Goal: Task Accomplishment & Management: Complete application form

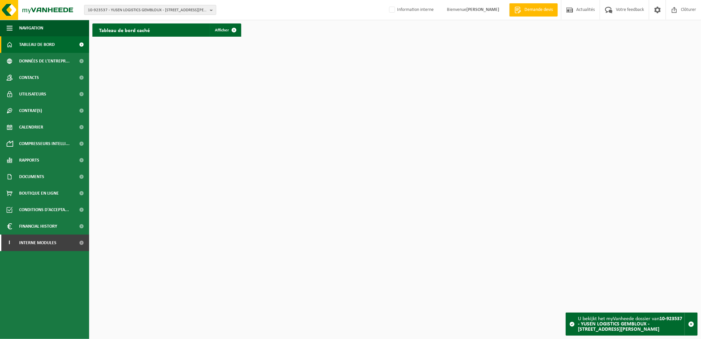
click at [113, 5] on span "10-923537 - YUSEN LOGISTICS GEMBLOUX - [STREET_ADDRESS][PERSON_NAME]" at bounding box center [147, 10] width 119 height 10
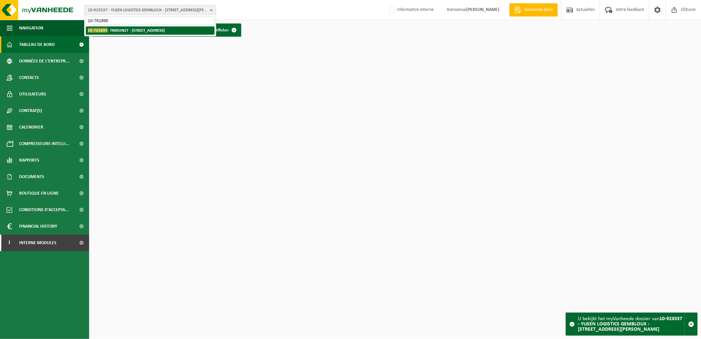
type input "10-761895"
click at [133, 33] on li "10-761895 - TIMSONET - 5380 FORVILLE, AVENUE DE LA LIBÉRATION 112 B" at bounding box center [150, 30] width 129 height 8
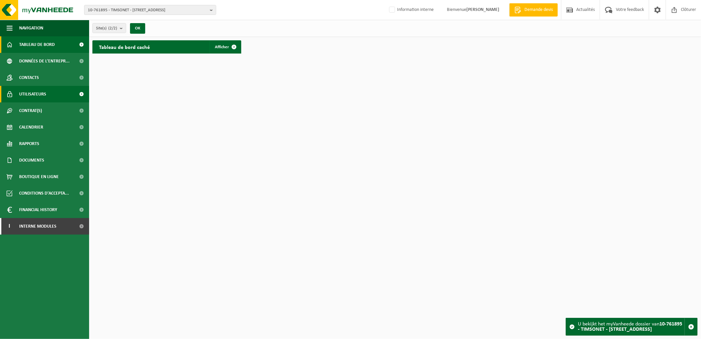
click at [60, 95] on link "Utilisateurs" at bounding box center [44, 94] width 89 height 17
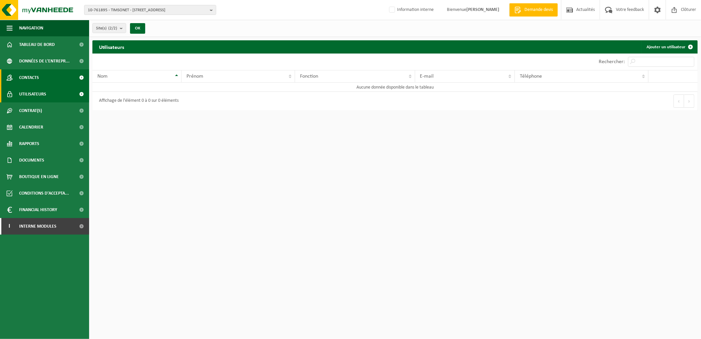
click at [49, 82] on link "Contacts" at bounding box center [44, 77] width 89 height 17
click at [50, 95] on link "Utilisateurs" at bounding box center [44, 94] width 89 height 17
click at [48, 118] on link "Contrat(s)" at bounding box center [44, 110] width 89 height 17
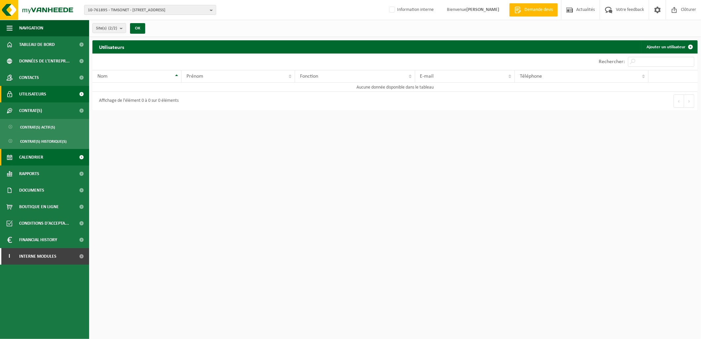
click at [45, 156] on link "Calendrier" at bounding box center [44, 157] width 89 height 17
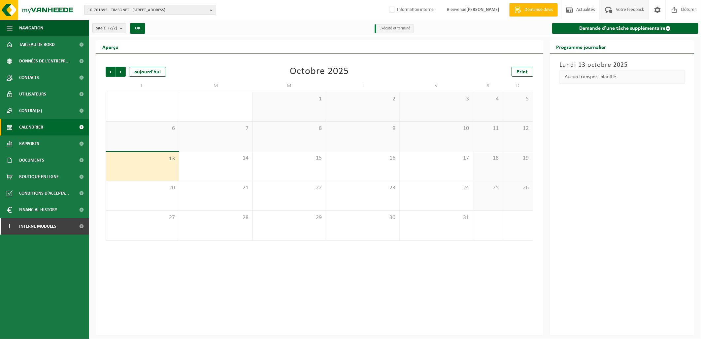
click at [632, 9] on span "Votre feedback" at bounding box center [629, 9] width 31 height 19
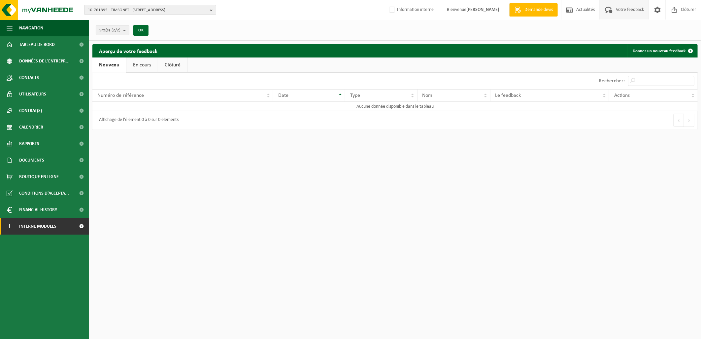
click at [49, 227] on span "Interne modules" at bounding box center [37, 226] width 37 height 17
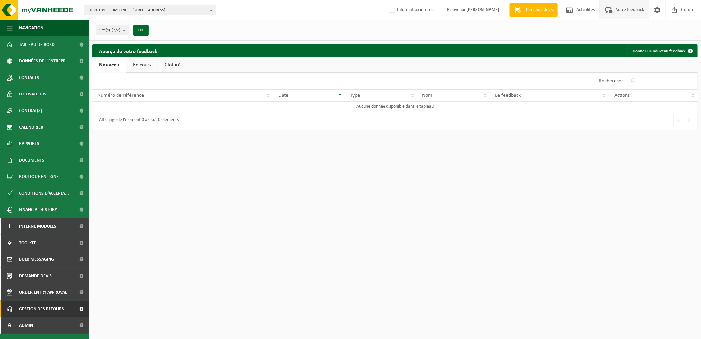
click at [46, 308] on span "Gestion des retours" at bounding box center [41, 308] width 45 height 17
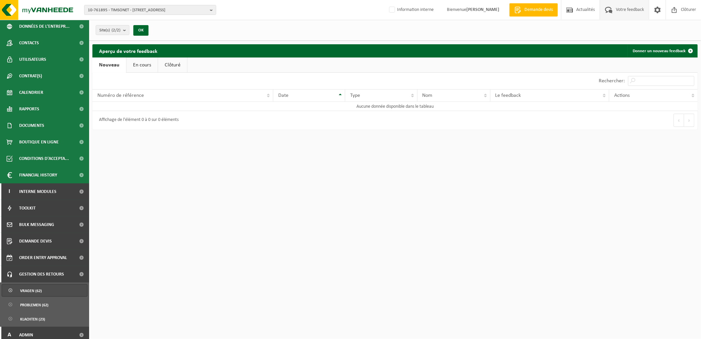
scroll to position [39, 0]
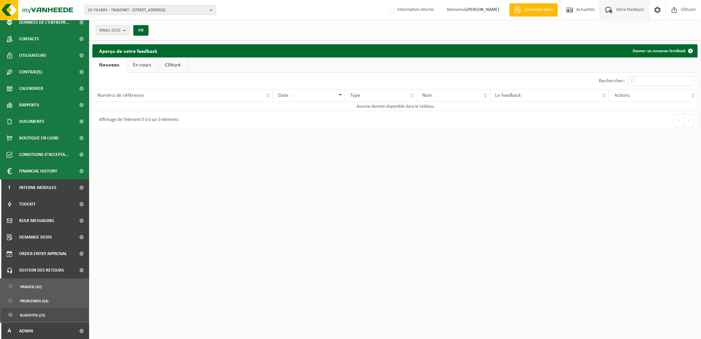
click at [40, 316] on span "Klachten (23)" at bounding box center [32, 315] width 25 height 13
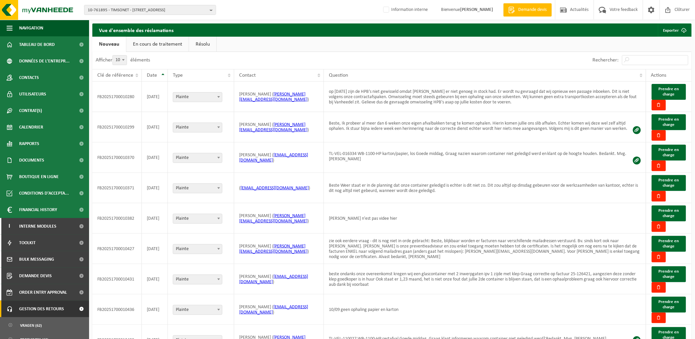
click at [171, 42] on link "En cours de traitement" at bounding box center [157, 44] width 62 height 15
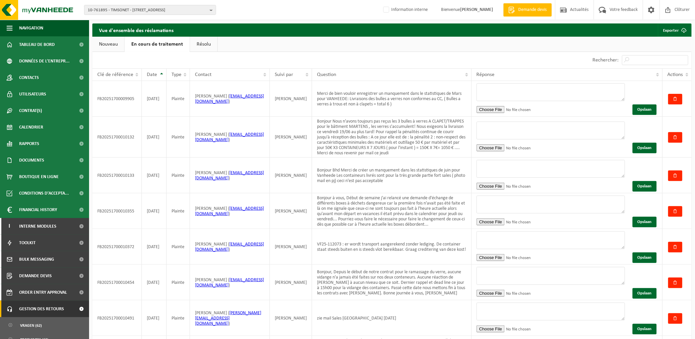
click at [114, 43] on link "Nouveau" at bounding box center [108, 44] width 32 height 15
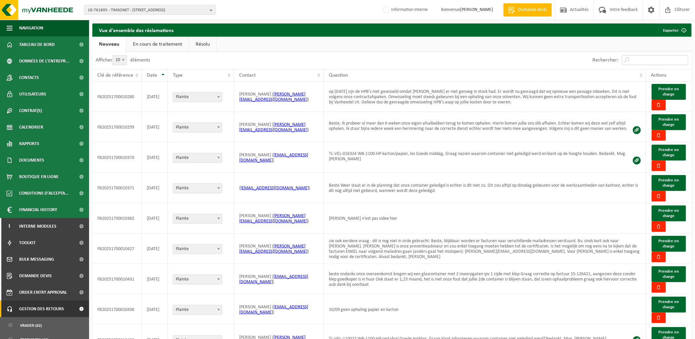
click at [639, 55] on input "Rechercher:" at bounding box center [656, 60] width 66 height 10
type input "aurelie"
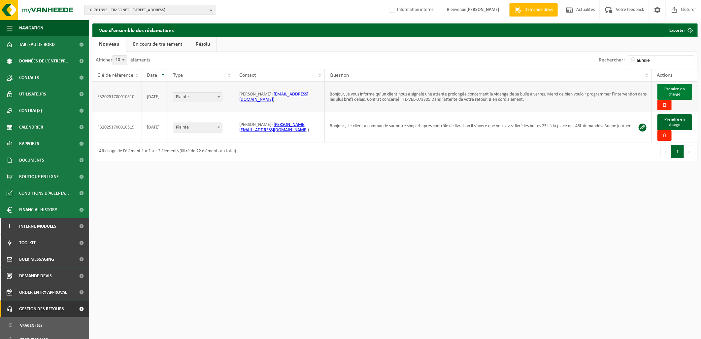
click at [677, 93] on span "Prendre en charge" at bounding box center [675, 92] width 20 height 10
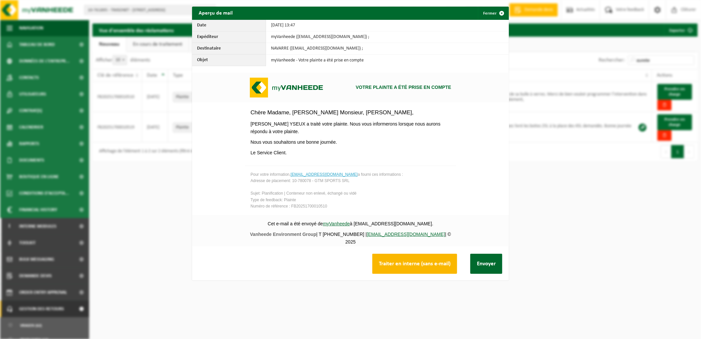
click at [405, 262] on button "Traiter en interne (sans e-mail)" at bounding box center [414, 264] width 85 height 20
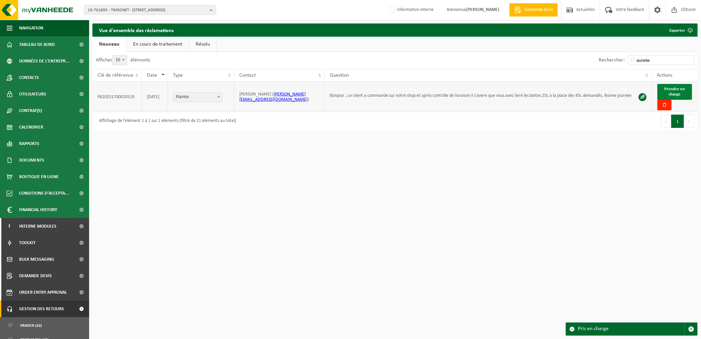
click at [682, 97] on button "Prendre en charge" at bounding box center [675, 92] width 35 height 16
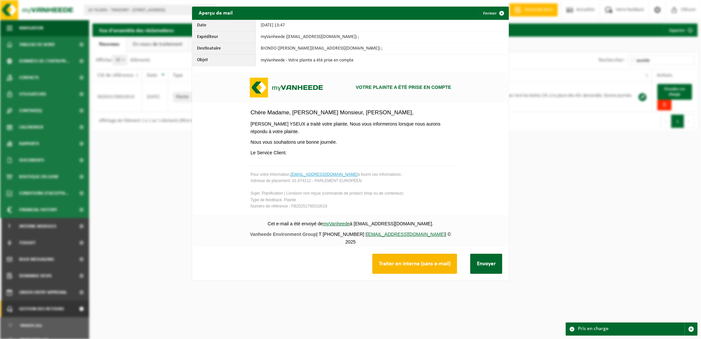
click at [412, 267] on button "Traiter en interne (sans e-mail)" at bounding box center [414, 264] width 85 height 20
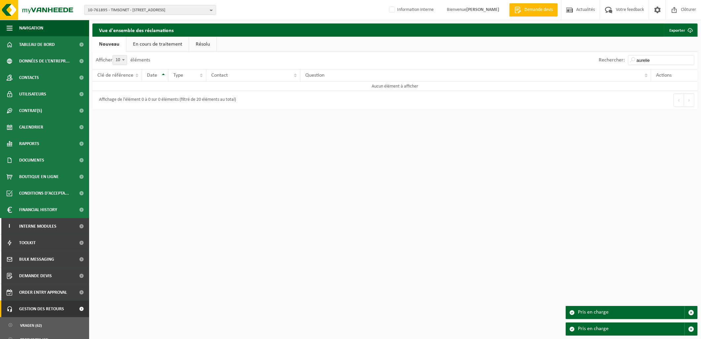
click at [160, 42] on link "En cours de traitement" at bounding box center [157, 44] width 62 height 15
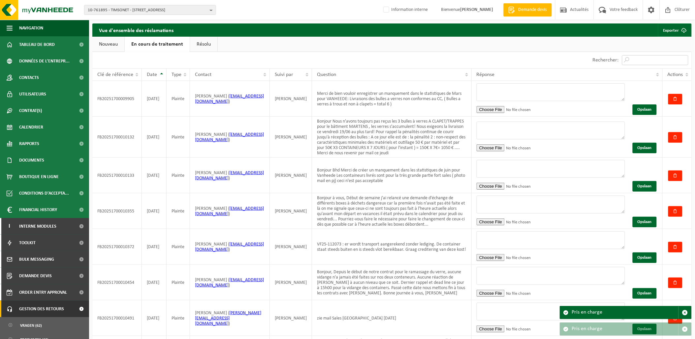
click at [653, 58] on input "Rechercher:" at bounding box center [656, 60] width 66 height 10
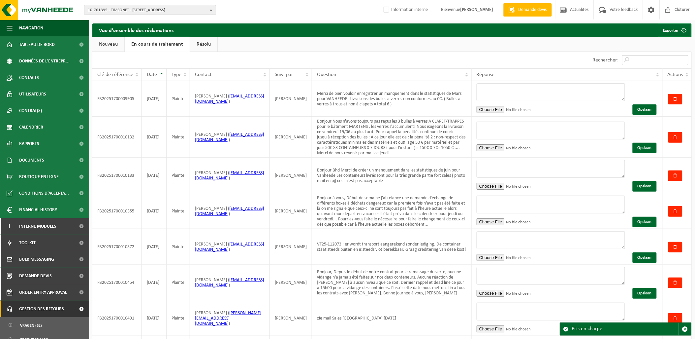
type input "aurelie"
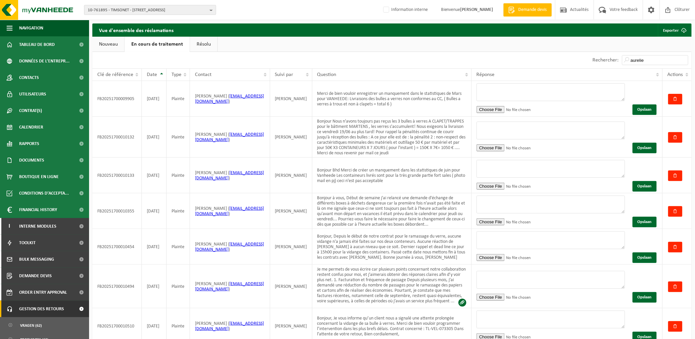
click at [93, 9] on span "10-761895 - TIMSONET - 5380 FORVILLE, AVENUE DE LA LIBÉRATION 112 B" at bounding box center [147, 10] width 119 height 10
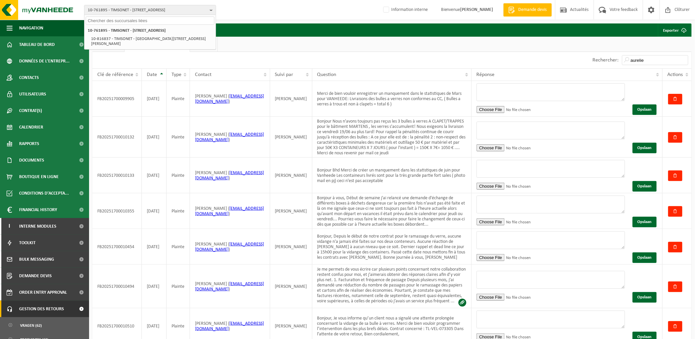
click at [102, 18] on input "text" at bounding box center [150, 21] width 129 height 8
paste input "10-744576"
type input "10-744576"
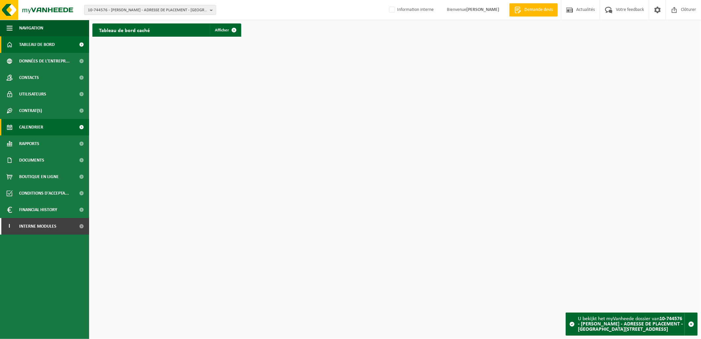
click at [43, 122] on span "Calendrier" at bounding box center [31, 127] width 24 height 17
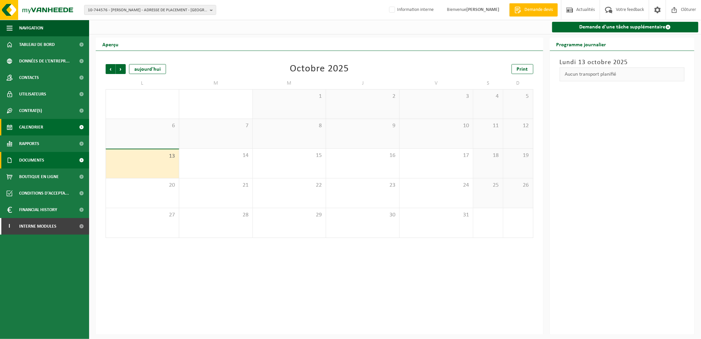
click at [43, 163] on span "Documents" at bounding box center [31, 160] width 25 height 17
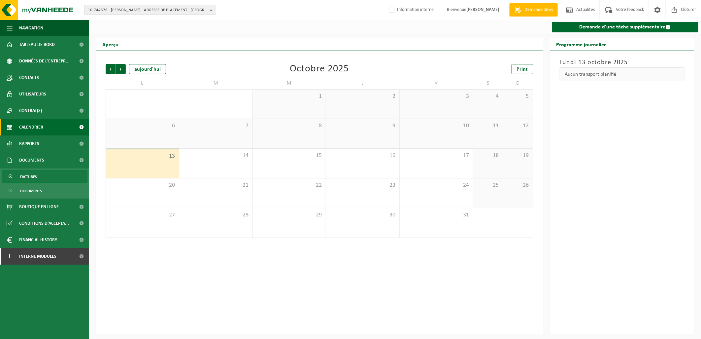
click at [41, 176] on link "Factures" at bounding box center [45, 176] width 86 height 13
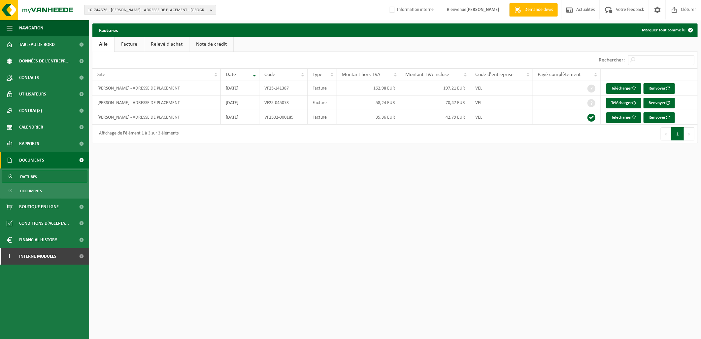
click at [505, 272] on html "10-744576 - LAURENCE VAN EYGHEN - ADRESSE DE PLACEMENT - 7700 MOUSCRON, RUE DU …" at bounding box center [350, 169] width 701 height 339
click at [126, 9] on span "10-744576 - LAURENCE VAN EYGHEN - ADRESSE DE PLACEMENT - 7700 MOUSCRON, RUE DU …" at bounding box center [147, 10] width 119 height 10
type input "10-923537"
click at [129, 29] on li "10-923537 - YUSEN LOGISTICS GEMBLOUX - 5032 ISNES, RUE CAMILLE HUBERT 24Z" at bounding box center [150, 32] width 129 height 13
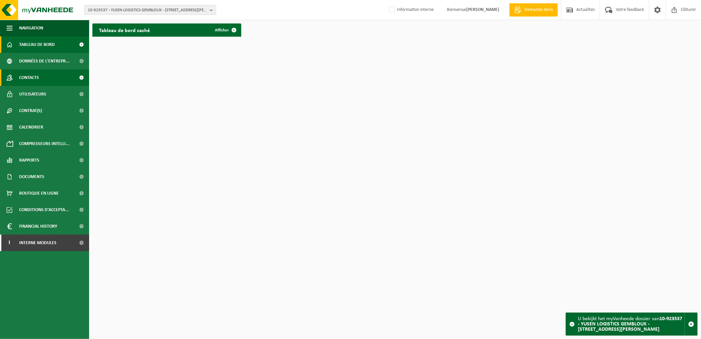
click at [35, 77] on span "Contacts" at bounding box center [29, 77] width 20 height 17
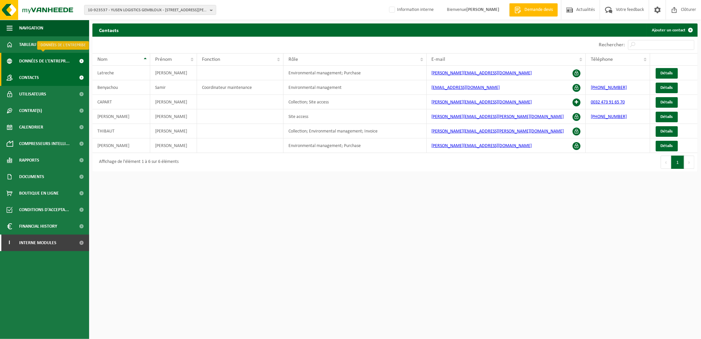
click at [34, 59] on span "Données de l'entrepr..." at bounding box center [44, 61] width 51 height 17
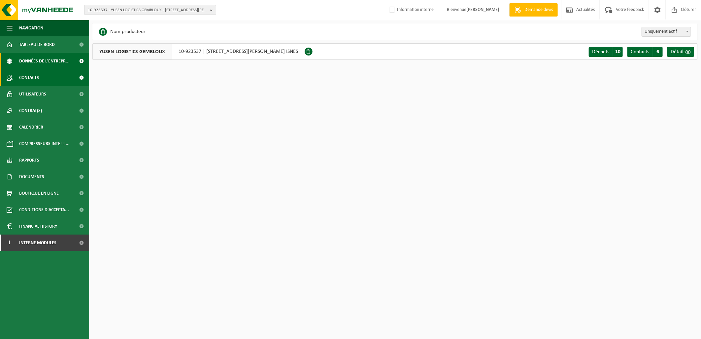
click at [37, 80] on span "Contacts" at bounding box center [29, 77] width 20 height 17
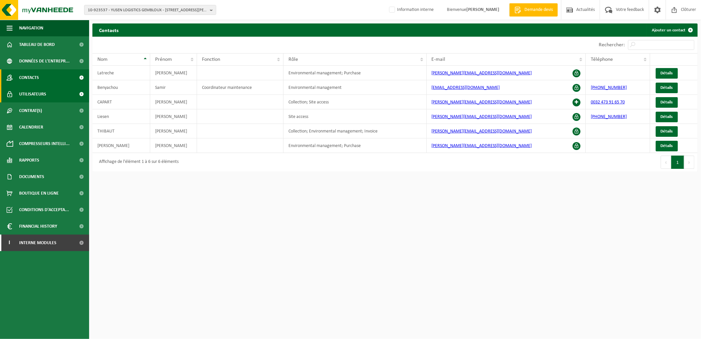
click at [37, 100] on span "Utilisateurs" at bounding box center [32, 94] width 27 height 17
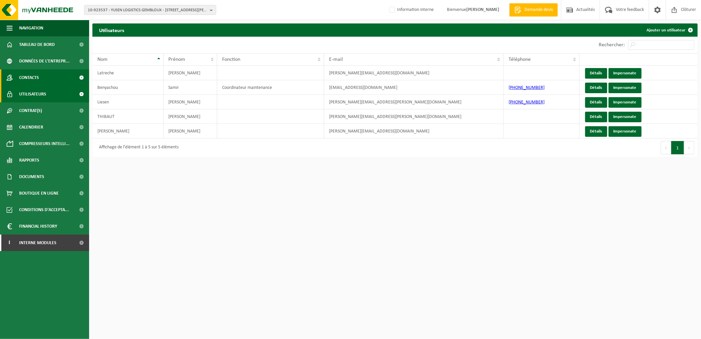
click at [37, 80] on span "Contacts" at bounding box center [29, 77] width 20 height 17
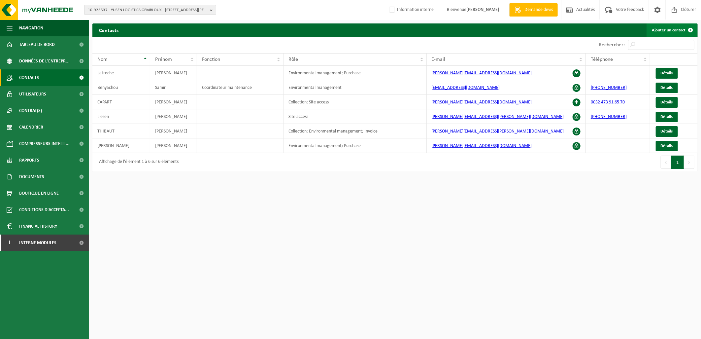
click at [678, 32] on link "Ajouter un contact" at bounding box center [672, 29] width 51 height 13
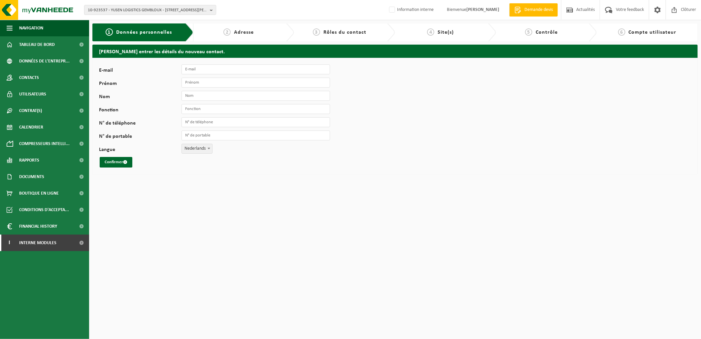
click at [202, 76] on div "E-mail Prénom Nom Fonction N° de téléphone N° de portable Langue Nederlands Fra…" at bounding box center [206, 115] width 215 height 103
click at [199, 71] on input "E-mail" at bounding box center [256, 69] width 149 height 10
click at [195, 70] on input "E-mail" at bounding box center [256, 69] width 149 height 10
paste input "balyazide.anasriou@bnl.yusen-logistics.com"
type input "balyazide.anasriou@bnl.yusen-logistics.com"
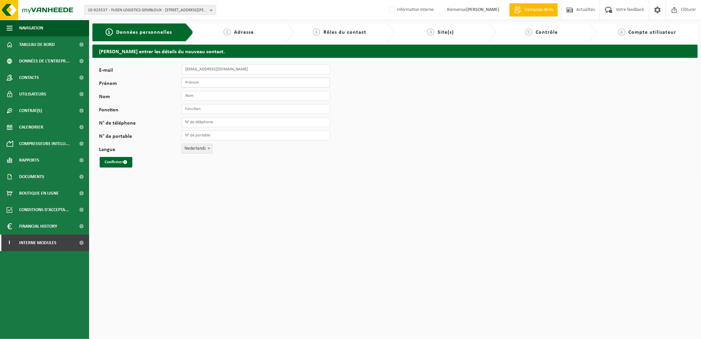
click at [192, 81] on input "Prénom" at bounding box center [256, 83] width 149 height 10
type input "Balyazide"
click at [195, 98] on input "Nom" at bounding box center [256, 96] width 149 height 10
type input "Anasriou"
click at [202, 108] on input "Fonction" at bounding box center [256, 109] width 149 height 10
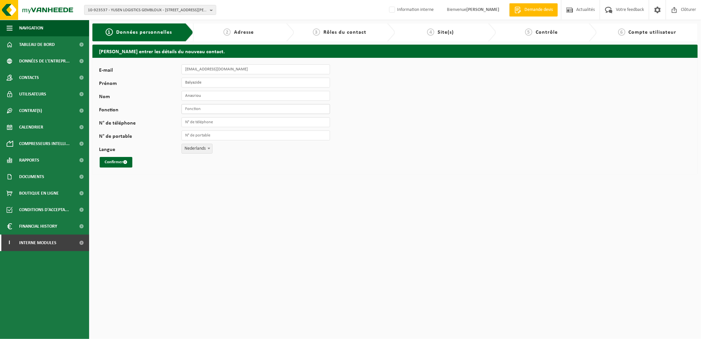
type input "Responsable Collection"
click at [210, 150] on span at bounding box center [209, 148] width 7 height 9
select select "1"
click at [114, 160] on button "Confirmer" at bounding box center [116, 162] width 33 height 11
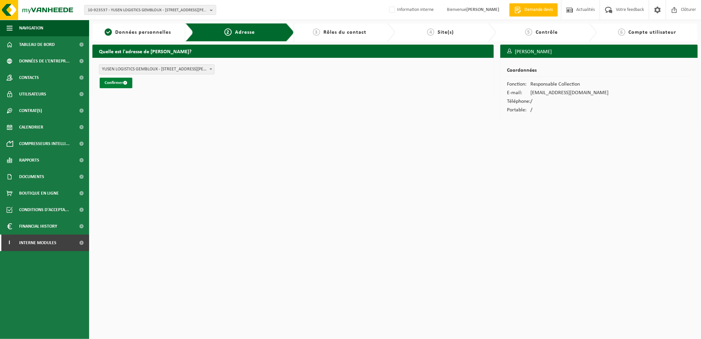
click at [117, 83] on button "Confirmer" at bounding box center [116, 83] width 33 height 11
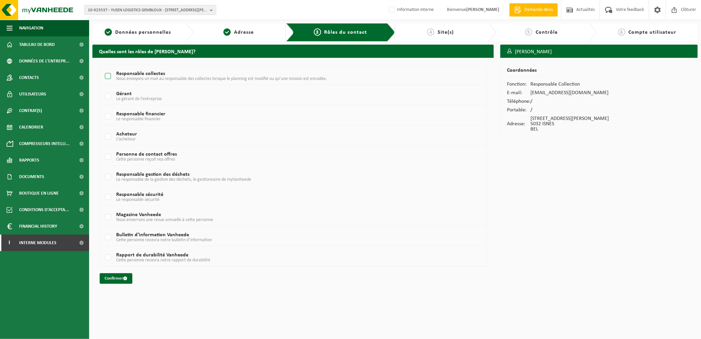
click at [107, 71] on label "Responsable collectes Nous envoyons un mali au responsable des collectes lorsqu…" at bounding box center [277, 76] width 346 height 10
click at [103, 68] on input "Responsable collectes Nous envoyons un mali au responsable des collectes lorsqu…" at bounding box center [102, 68] width 0 height 0
checkbox input "true"
click at [110, 95] on label "Gérant Le gérant de l’entreprise" at bounding box center [277, 96] width 346 height 10
click at [103, 88] on input "Gérant Le gérant de l’entreprise" at bounding box center [102, 88] width 0 height 0
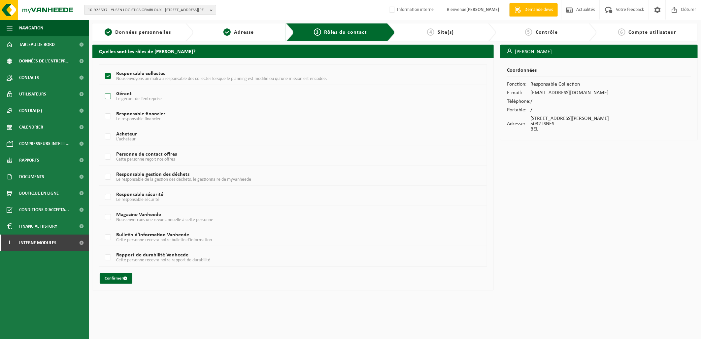
checkbox input "true"
click at [110, 198] on label "Responsable sécurité Le responsable sécurité" at bounding box center [277, 197] width 346 height 10
click at [103, 189] on input "Responsable sécurité Le responsable sécurité" at bounding box center [102, 188] width 0 height 0
checkbox input "true"
click at [108, 179] on label "Responsable gestion des déchets Le responsable de la gestion des déchets, le ge…" at bounding box center [277, 177] width 346 height 10
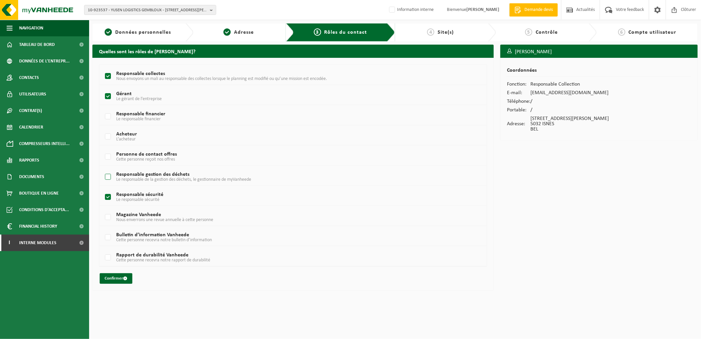
click at [103, 169] on input "Responsable gestion des déchets Le responsable de la gestion des déchets, le ge…" at bounding box center [102, 168] width 0 height 0
checkbox input "true"
click at [111, 278] on button "Confirmer" at bounding box center [116, 278] width 33 height 11
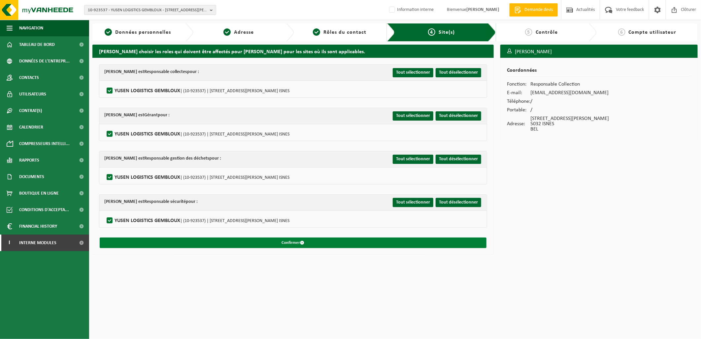
click at [310, 239] on button "Confirmer" at bounding box center [293, 242] width 387 height 11
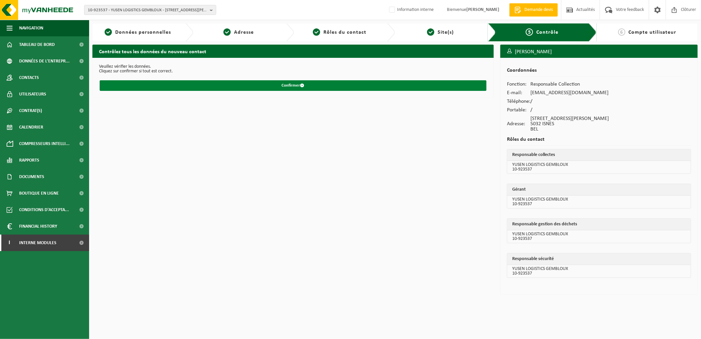
click at [317, 84] on button "Confirmer" at bounding box center [293, 85] width 387 height 11
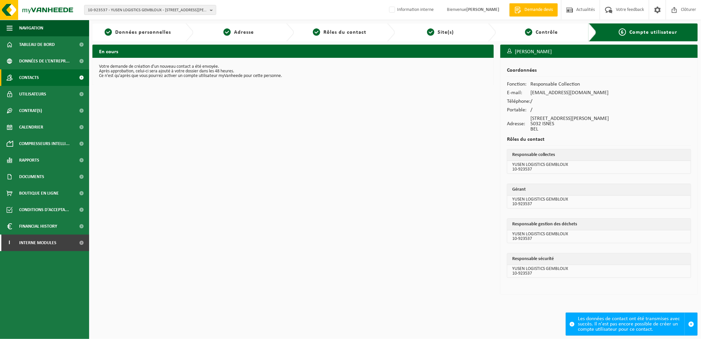
click at [45, 78] on link "Contacts" at bounding box center [44, 77] width 89 height 17
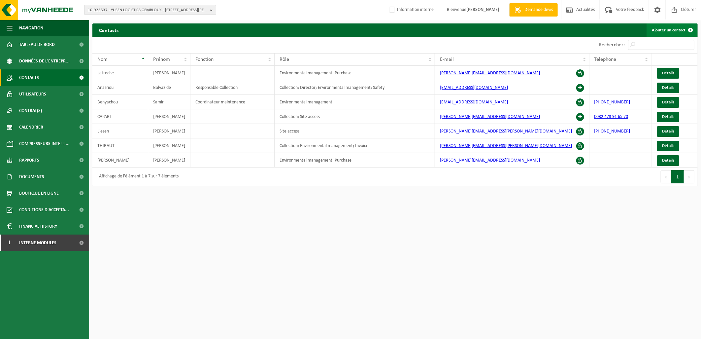
click at [668, 30] on link "Ajouter un contact" at bounding box center [672, 29] width 51 height 13
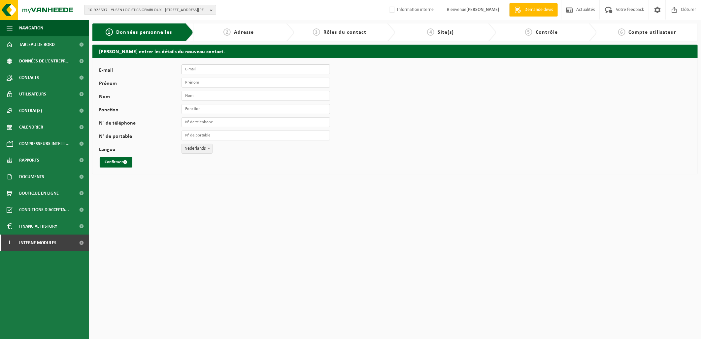
click at [191, 71] on input "E-mail" at bounding box center [256, 69] width 149 height 10
click at [212, 69] on input "E-mail" at bounding box center [256, 69] width 149 height 10
paste input "mathieu.burgarello@bnl.yusen-logistics.com"
type input "[PERSON_NAME][EMAIL_ADDRESS][PERSON_NAME]"
click at [201, 83] on input "Prénom" at bounding box center [256, 83] width 149 height 10
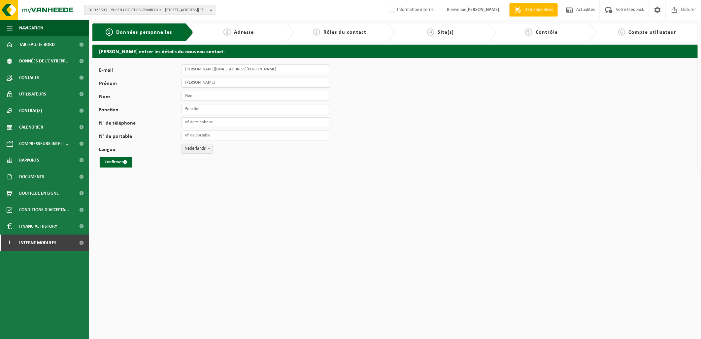
type input "[PERSON_NAME]"
click at [193, 96] on input "Nom" at bounding box center [256, 96] width 149 height 10
type input "Burgarello"
click at [213, 105] on input "Fonction" at bounding box center [256, 109] width 149 height 10
type input "Responsable Collection"
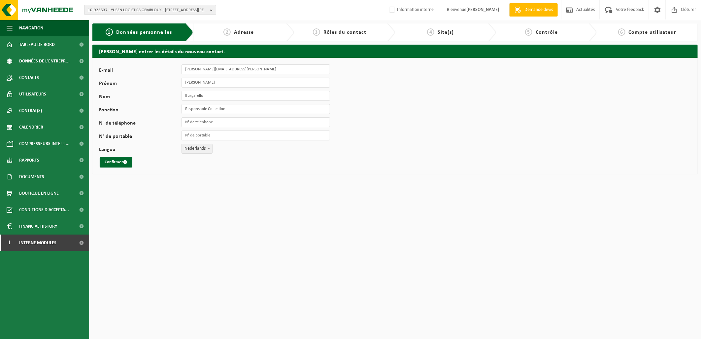
click at [205, 148] on span "Nederlands" at bounding box center [197, 148] width 30 height 9
select select "1"
click at [120, 162] on button "Confirmer" at bounding box center [116, 162] width 33 height 11
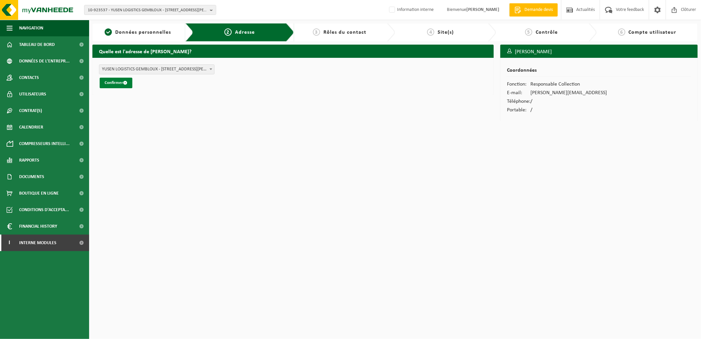
click at [118, 83] on button "Confirmer" at bounding box center [116, 83] width 33 height 11
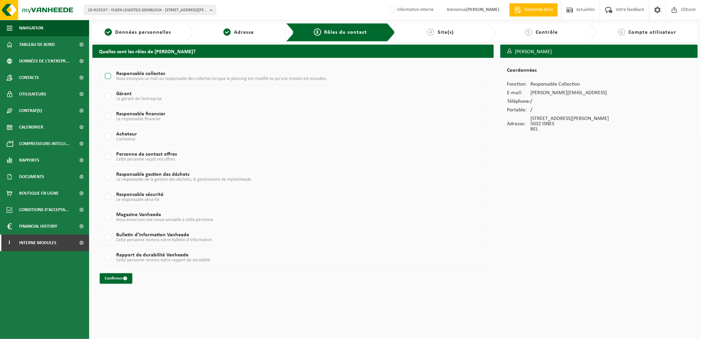
click at [105, 75] on label "Responsable collectes Nous envoyons un mali au responsable des collectes lorsqu…" at bounding box center [277, 76] width 346 height 10
click at [103, 68] on input "Responsable collectes Nous envoyons un mali au responsable des collectes lorsqu…" at bounding box center [102, 68] width 0 height 0
checkbox input "true"
click at [107, 97] on label "Gérant Le gérant de l’entreprise" at bounding box center [277, 96] width 346 height 10
click at [103, 88] on input "Gérant Le gérant de l’entreprise" at bounding box center [102, 88] width 0 height 0
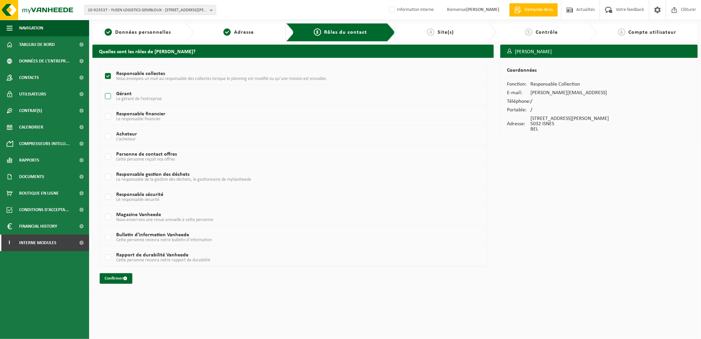
checkbox input "true"
click at [108, 197] on label "Responsable sécurité Le responsable sécurité" at bounding box center [277, 197] width 346 height 10
click at [103, 189] on input "Responsable sécurité Le responsable sécurité" at bounding box center [102, 188] width 0 height 0
checkbox input "true"
click at [107, 136] on label "Acheteur L’acheteur" at bounding box center [277, 137] width 346 height 10
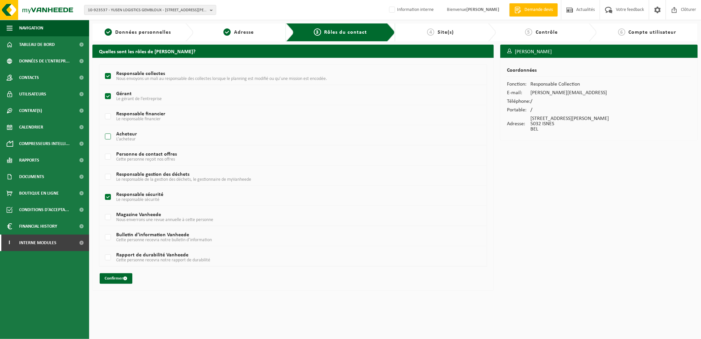
click at [103, 128] on input "Acheteur L’acheteur" at bounding box center [102, 128] width 0 height 0
checkbox input "true"
click at [107, 117] on label "Responsable financier Le responsable financier" at bounding box center [277, 117] width 346 height 10
click at [103, 108] on input "Responsable financier Le responsable financier" at bounding box center [102, 108] width 0 height 0
checkbox input "true"
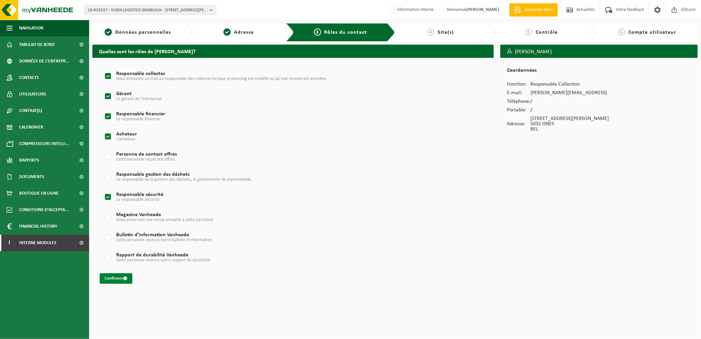
click at [119, 281] on button "Confirmer" at bounding box center [116, 278] width 33 height 11
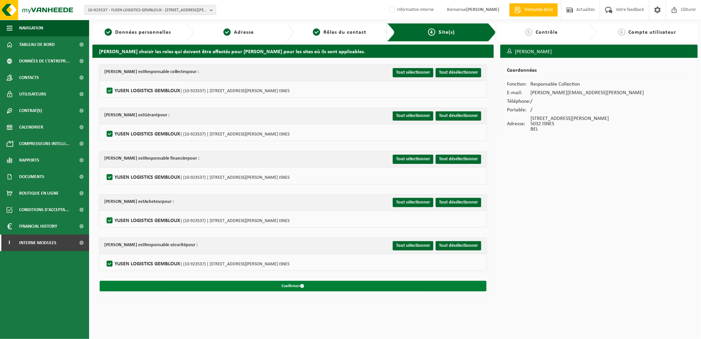
click at [268, 283] on button "Confirmer" at bounding box center [293, 286] width 387 height 11
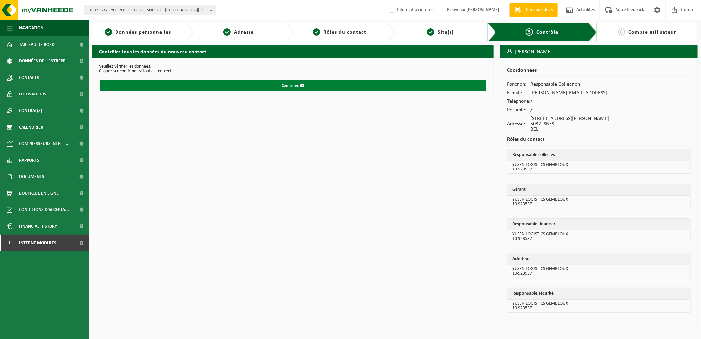
click at [305, 87] on button "Confirmer" at bounding box center [293, 85] width 387 height 11
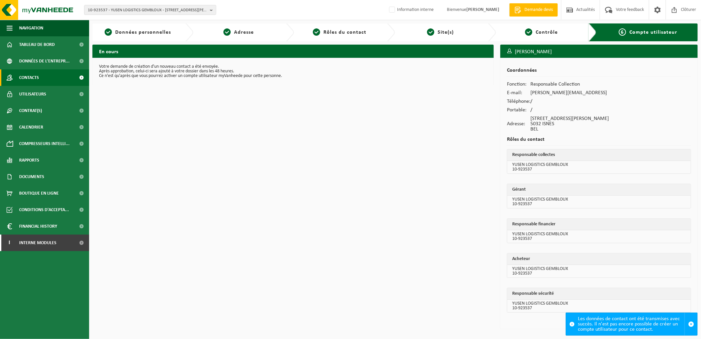
click at [42, 77] on link "Contacts" at bounding box center [44, 77] width 89 height 17
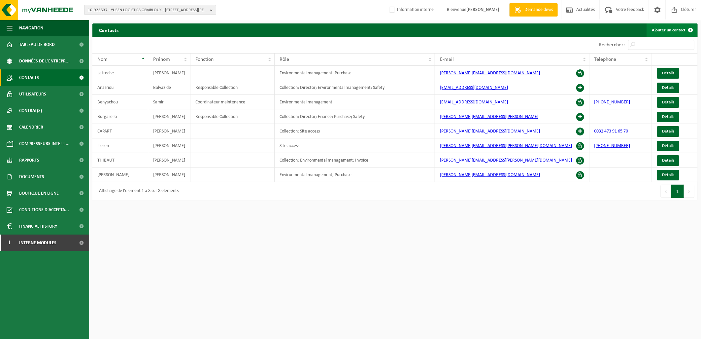
click at [668, 27] on link "Ajouter un contact" at bounding box center [672, 29] width 51 height 13
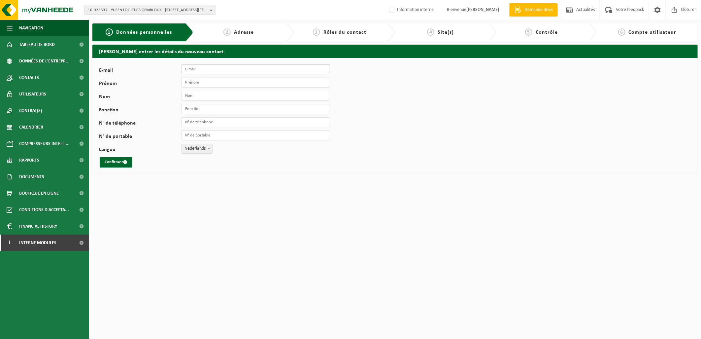
click at [193, 73] on input "E-mail" at bounding box center [256, 69] width 149 height 10
paste input "tommy.declerc@bnl.yusen-logistics.com"
type input "tommy.declerc@bnl.yusen-logistics.com"
click at [196, 83] on input "Prénom" at bounding box center [256, 83] width 149 height 10
type input "Tommy"
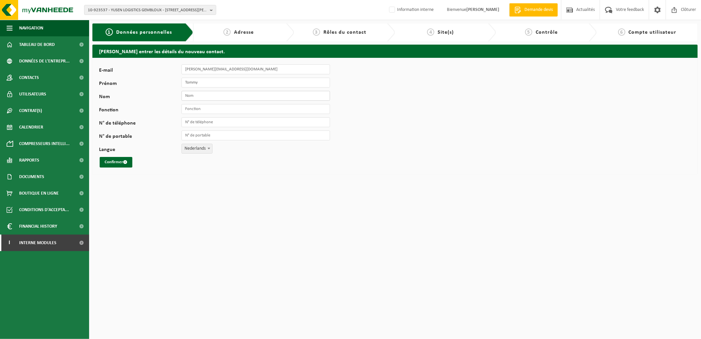
click at [206, 93] on input "Nom" at bounding box center [256, 96] width 149 height 10
type input "Declerc"
drag, startPoint x: 195, startPoint y: 110, endPoint x: 199, endPoint y: 111, distance: 4.1
click at [195, 110] on input "Fonction" at bounding box center [256, 109] width 149 height 10
type input "Responsable Collection"
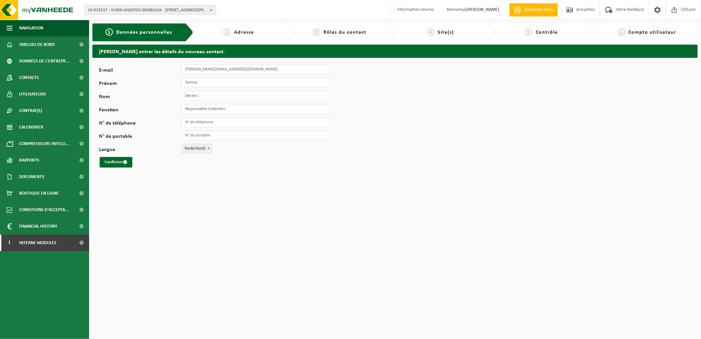
click at [194, 147] on span "Nederlands" at bounding box center [197, 148] width 30 height 9
select select "1"
click at [112, 161] on button "Confirmer" at bounding box center [116, 162] width 33 height 11
click at [219, 81] on input "Tommy" at bounding box center [256, 83] width 149 height 10
click at [404, 104] on div "E-mail tommy.declerc@bnl.yusen-logistics.com L'adresse e-mail est déjà en servi…" at bounding box center [394, 116] width 605 height 116
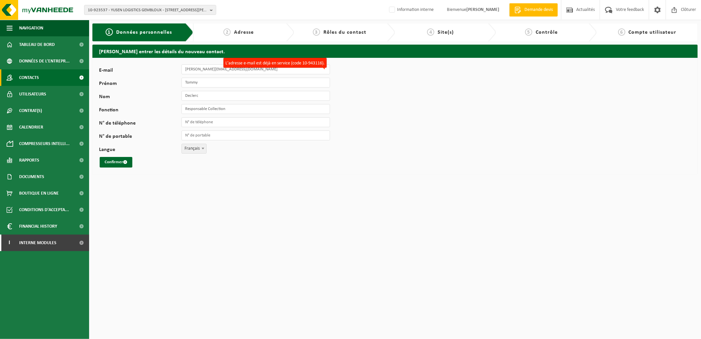
click at [51, 77] on link "Contacts" at bounding box center [44, 77] width 89 height 17
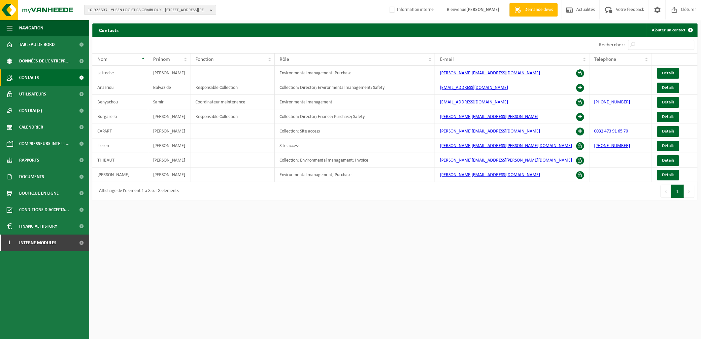
click at [128, 15] on span "10-923537 - YUSEN LOGISTICS GEMBLOUX - [STREET_ADDRESS][PERSON_NAME]" at bounding box center [147, 10] width 119 height 10
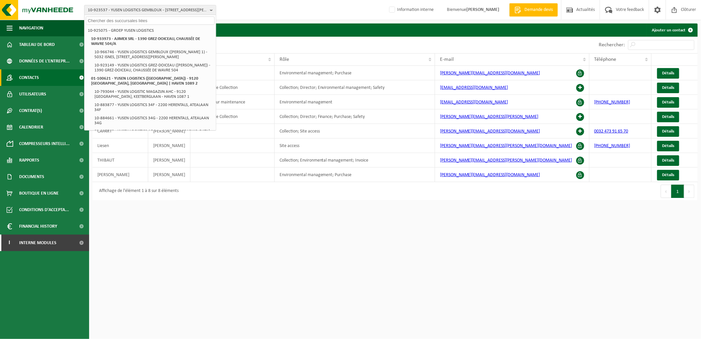
click at [124, 18] on input "text" at bounding box center [150, 21] width 129 height 8
click at [667, 28] on link "Ajouter un contact" at bounding box center [672, 29] width 51 height 13
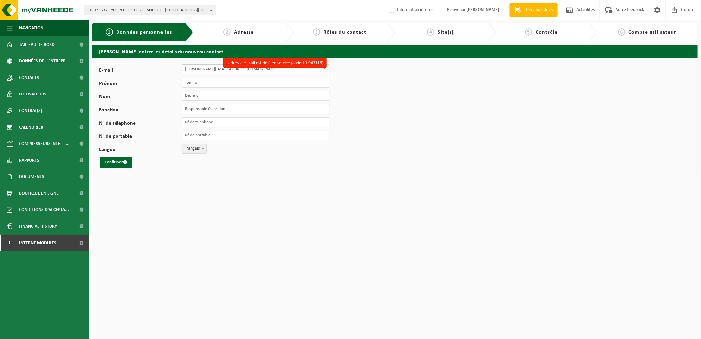
click at [210, 73] on input "[PERSON_NAME][EMAIL_ADDRESS][DOMAIN_NAME]" at bounding box center [256, 69] width 149 height 10
click at [186, 70] on input "[PERSON_NAME][EMAIL_ADDRESS][DOMAIN_NAME]" at bounding box center [256, 69] width 149 height 10
click at [305, 63] on div "E-mail [PERSON_NAME][EMAIL_ADDRESS][DOMAIN_NAME] Prénom [PERSON_NAME] Fonction …" at bounding box center [394, 116] width 605 height 116
click at [256, 71] on input "[PERSON_NAME][EMAIL_ADDRESS][DOMAIN_NAME]" at bounding box center [256, 69] width 149 height 10
click at [204, 122] on input "N° de téléphone" at bounding box center [256, 122] width 149 height 10
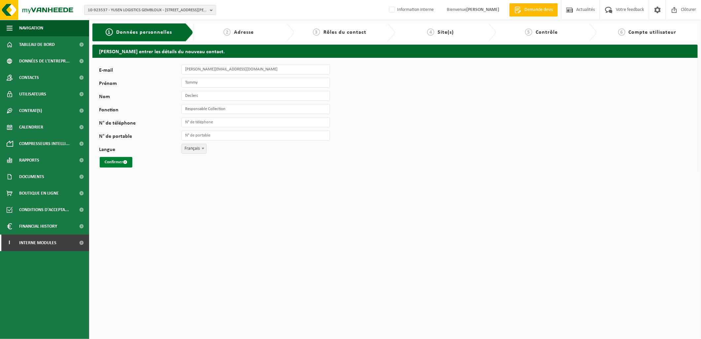
click at [111, 162] on button "Confirmer" at bounding box center [116, 162] width 33 height 11
drag, startPoint x: 301, startPoint y: 63, endPoint x: 322, endPoint y: 65, distance: 21.9
click at [322, 65] on label "L'adresse e-mail est déjà en service (code 10-943116)." at bounding box center [274, 63] width 103 height 10
copy label "10-943116"
drag, startPoint x: 140, startPoint y: 11, endPoint x: 138, endPoint y: 15, distance: 4.3
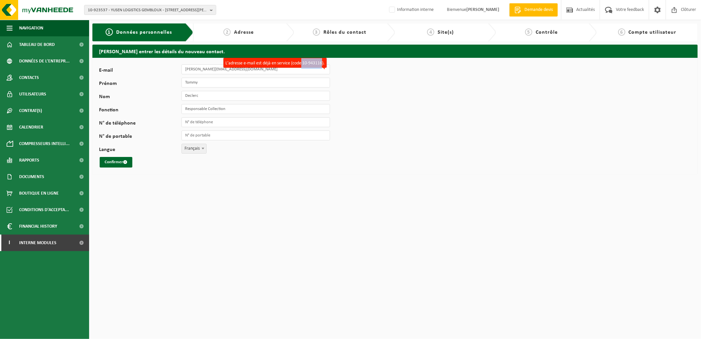
click at [140, 12] on span "10-923537 - YUSEN LOGISTICS GEMBLOUX - 5032 ISNES, RUE CAMILLE HUBERT 24Z" at bounding box center [147, 10] width 119 height 10
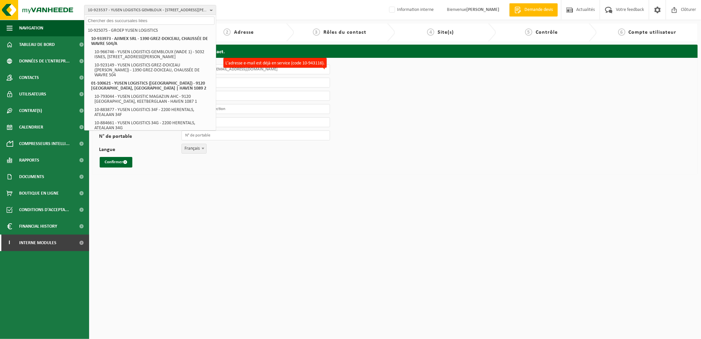
click at [127, 22] on input "text" at bounding box center [150, 21] width 129 height 8
drag, startPoint x: 117, startPoint y: 9, endPoint x: 117, endPoint y: 16, distance: 6.6
click at [117, 9] on span "10-923537 - YUSEN LOGISTICS GEMBLOUX - 5032 ISNES, RUE CAMILLE HUBERT 24Z" at bounding box center [147, 10] width 119 height 10
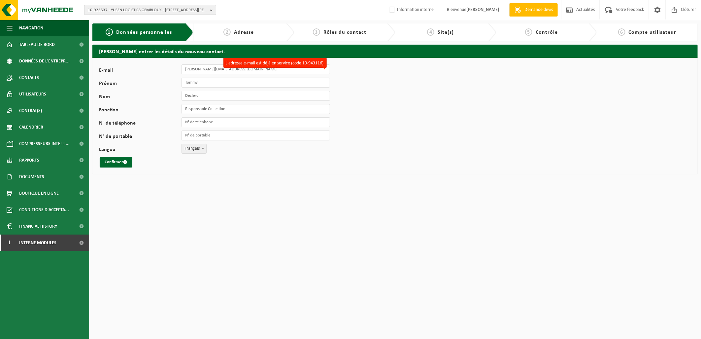
click at [106, 9] on span "10-923537 - YUSEN LOGISTICS GEMBLOUX - 5032 ISNES, RUE CAMILLE HUBERT 24Z" at bounding box center [147, 10] width 119 height 10
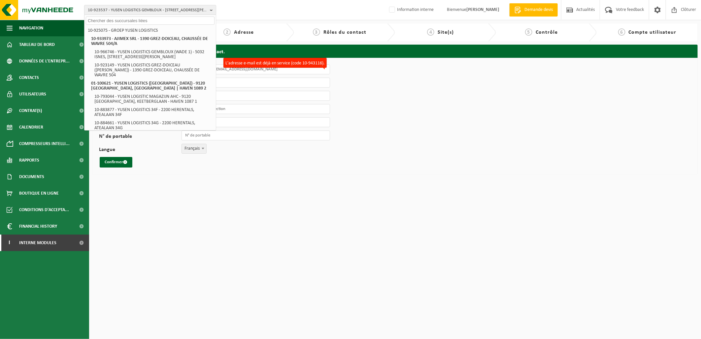
click at [102, 22] on input "text" at bounding box center [150, 21] width 129 height 8
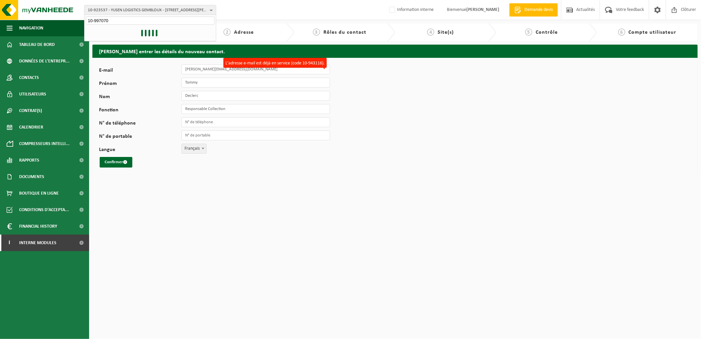
type input "10-997070"
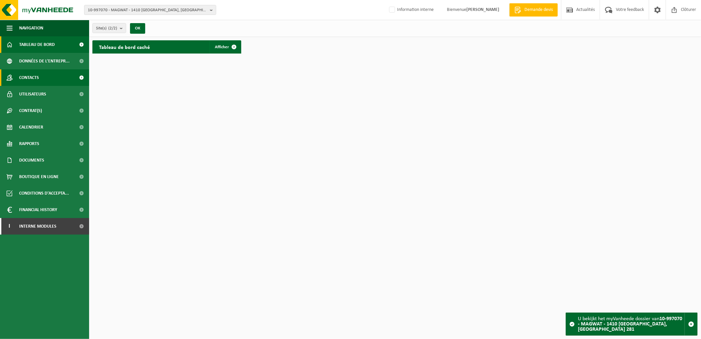
click at [54, 81] on link "Contacts" at bounding box center [44, 77] width 89 height 17
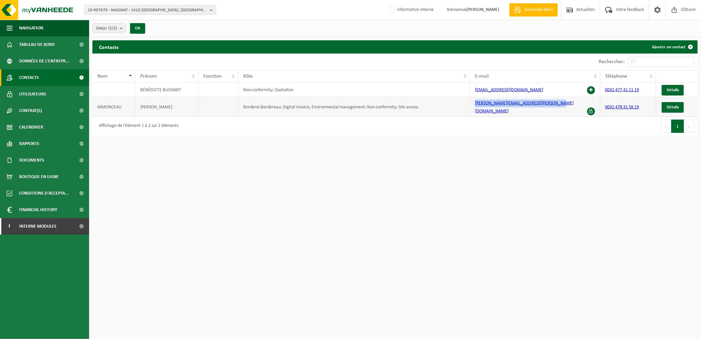
drag, startPoint x: 560, startPoint y: 106, endPoint x: 470, endPoint y: 107, distance: 90.1
click at [470, 107] on td "ashley.dumonceau-adh@mousquetaires.com" at bounding box center [535, 107] width 130 height 20
copy link "ashley.dumonceau-adh@mousquetaires.com"
click at [35, 96] on span "Utilisateurs" at bounding box center [32, 94] width 27 height 17
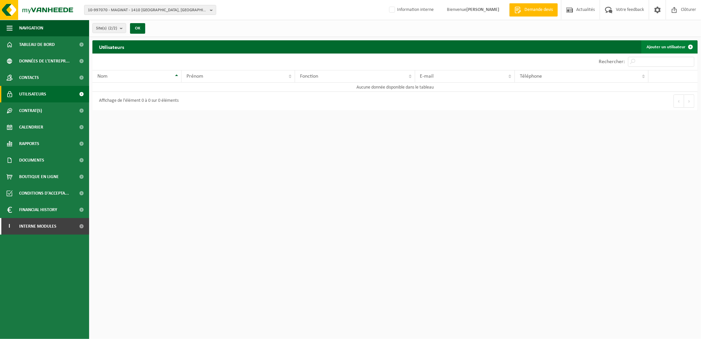
click at [665, 45] on link "Ajouter un utilisateur" at bounding box center [669, 46] width 56 height 13
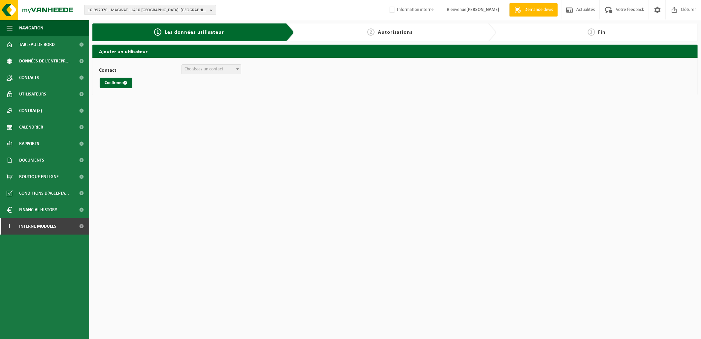
click at [233, 68] on span "Choisissez un contact" at bounding box center [211, 69] width 59 height 9
click at [229, 71] on span "Choisissez un contact" at bounding box center [211, 69] width 59 height 9
click at [114, 81] on button "Confirmer" at bounding box center [116, 83] width 33 height 11
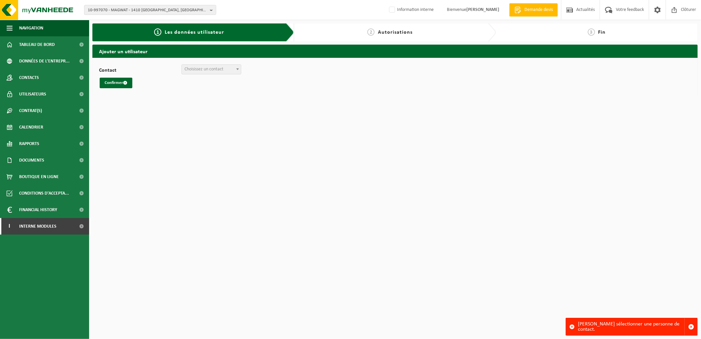
click at [227, 68] on span "Choisissez un contact" at bounding box center [211, 69] width 59 height 9
select select "0"
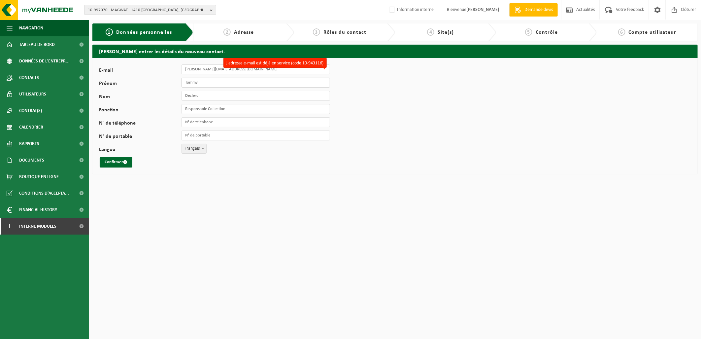
click at [214, 82] on input "Tommy" at bounding box center [256, 83] width 149 height 10
drag, startPoint x: 259, startPoint y: 69, endPoint x: 170, endPoint y: 65, distance: 89.9
click at [170, 65] on div "E-mail tommy.declerc@bnl.yusen-logistics.com L'adresse e-mail est déjà en servi…" at bounding box center [218, 69] width 238 height 10
paste input "ashley.dumonceau-adh@mousquetaire"
drag, startPoint x: 268, startPoint y: 71, endPoint x: 261, endPoint y: 70, distance: 7.7
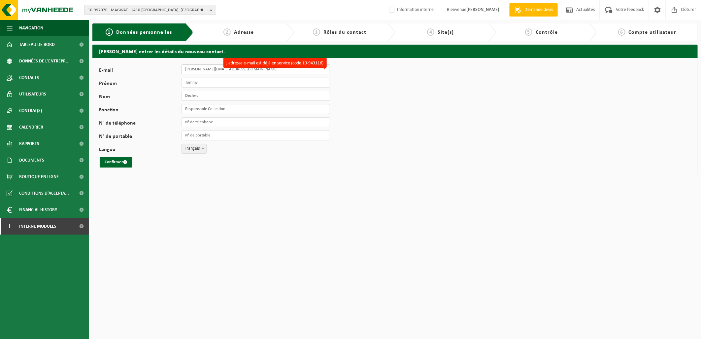
click at [261, 70] on input "ashley.dumonceau-adh@mousquetaires.com" at bounding box center [256, 69] width 149 height 10
type input "ashley.dumonceau-adh@mousquetaires.com"
click at [237, 82] on input "Tommy" at bounding box center [256, 83] width 149 height 10
drag, startPoint x: 208, startPoint y: 80, endPoint x: 186, endPoint y: 82, distance: 21.6
click at [186, 82] on input "Tommy" at bounding box center [256, 83] width 149 height 10
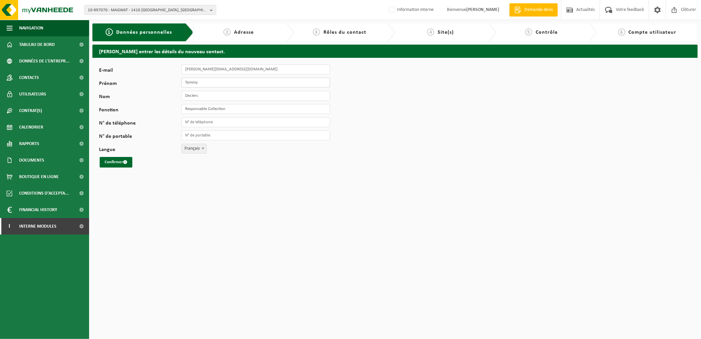
type input "T"
type input "Ashey"
drag, startPoint x: 202, startPoint y: 97, endPoint x: 181, endPoint y: 99, distance: 21.2
click at [181, 99] on div "Nom Declerc" at bounding box center [218, 96] width 238 height 10
type input "Immoceau"
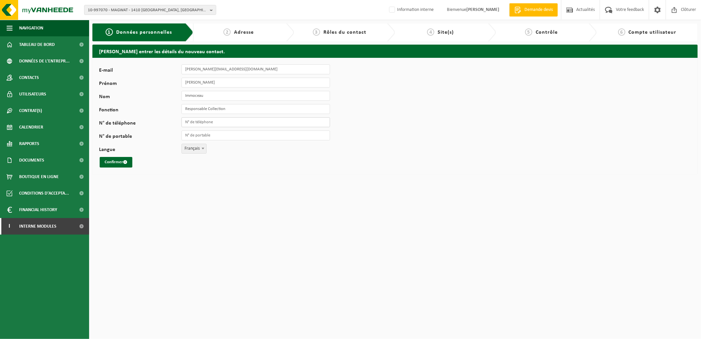
click at [206, 123] on input "N° de téléphone" at bounding box center [256, 122] width 149 height 10
click at [183, 152] on span "Français" at bounding box center [194, 148] width 24 height 9
click at [126, 163] on span "submit" at bounding box center [125, 162] width 4 height 4
drag, startPoint x: 304, startPoint y: 64, endPoint x: 319, endPoint y: 64, distance: 15.5
click at [319, 64] on label "L'adresse e-mail est déjà en service (code 10-943267)." at bounding box center [274, 63] width 103 height 10
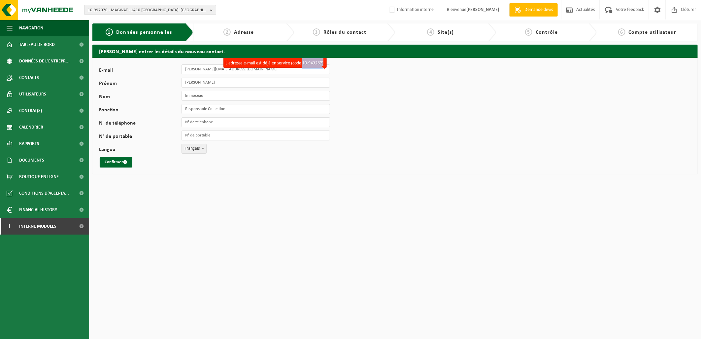
drag, startPoint x: 319, startPoint y: 64, endPoint x: 302, endPoint y: 64, distance: 16.8
click at [302, 64] on label "L'adresse e-mail est déjà en service (code 10-943267)." at bounding box center [274, 63] width 103 height 10
copy label "10-943267)"
click at [144, 9] on span "10-997070 - MAGWAT - 1410 [GEOGRAPHIC_DATA], [GEOGRAPHIC_DATA] 281" at bounding box center [147, 10] width 119 height 10
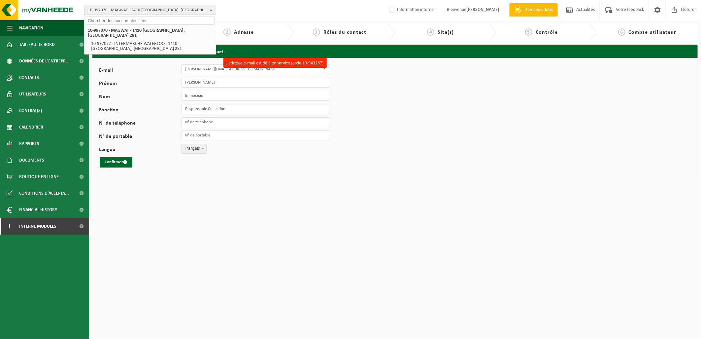
drag, startPoint x: 366, startPoint y: 186, endPoint x: 364, endPoint y: 183, distance: 3.4
click at [366, 186] on html "10-997070 - MAGWAT - [GEOGRAPHIC_DATA] 281 10-997070 - MAGWAT - [GEOGRAPHIC_DAT…" at bounding box center [350, 169] width 701 height 339
click at [253, 12] on div "10-997070 - MAGWAT - 1410 WATERLOO, CHAUSSÉE DE LOUVAIN 281 10-997070 - MAGWAT …" at bounding box center [350, 10] width 701 height 20
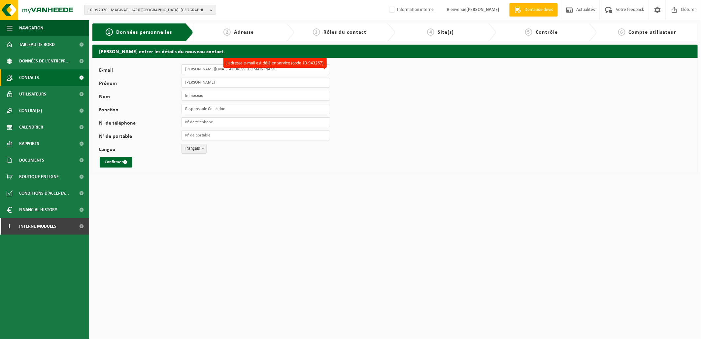
click at [42, 80] on link "Contacts" at bounding box center [44, 77] width 89 height 17
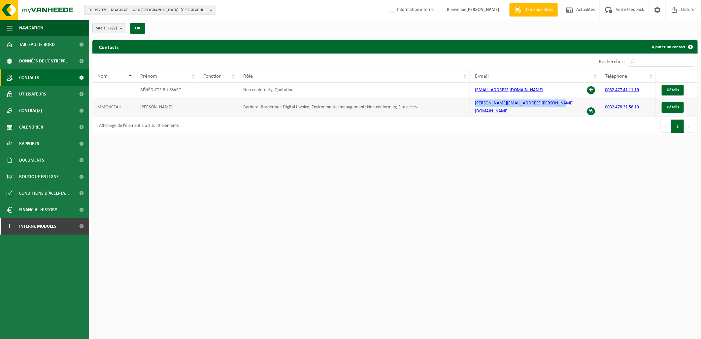
drag, startPoint x: 563, startPoint y: 104, endPoint x: 470, endPoint y: 109, distance: 92.6
click at [470, 109] on td "[PERSON_NAME][EMAIL_ADDRESS][PERSON_NAME][DOMAIN_NAME]" at bounding box center [535, 107] width 130 height 20
copy link "[PERSON_NAME][EMAIL_ADDRESS][PERSON_NAME][DOMAIN_NAME]"
click at [44, 93] on span "Utilisateurs" at bounding box center [32, 94] width 27 height 17
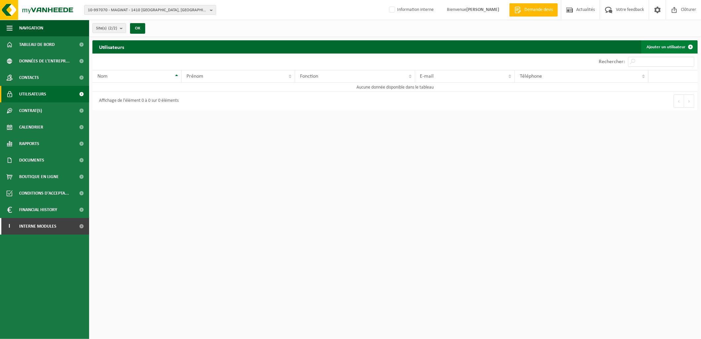
click at [659, 48] on link "Ajouter un utilisateur" at bounding box center [669, 46] width 56 height 13
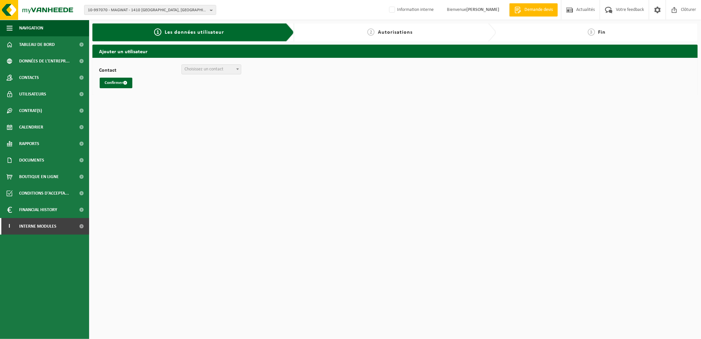
click at [234, 69] on span "Choisissez un contact" at bounding box center [211, 69] width 59 height 9
select select "0"
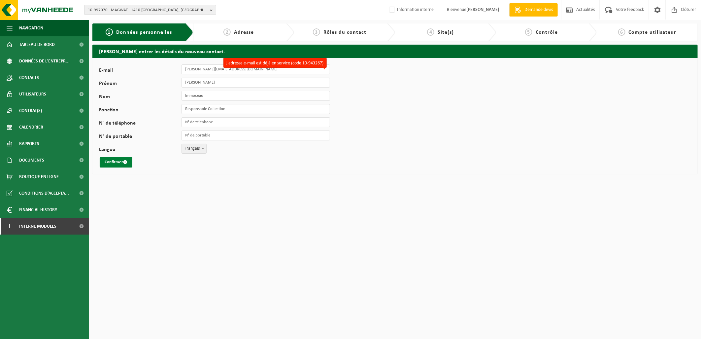
click at [124, 160] on span "submit" at bounding box center [125, 162] width 4 height 4
click at [206, 213] on html "10-997070 - MAGWAT - [GEOGRAPHIC_DATA] 281 10-997070 - MAGWAT - [GEOGRAPHIC_DAT…" at bounding box center [350, 169] width 701 height 339
click at [268, 290] on html "10-997070 - MAGWAT - 1410 WATERLOO, CHAUSSÉE DE LOUVAIN 281 10-997070 - MAGWAT …" at bounding box center [350, 169] width 701 height 339
click at [509, 292] on html "10-997070 - MAGWAT - 1410 WATERLOO, CHAUSSÉE DE LOUVAIN 281 10-997070 - MAGWAT …" at bounding box center [350, 169] width 701 height 339
click at [49, 47] on span "Tableau de bord" at bounding box center [37, 44] width 36 height 17
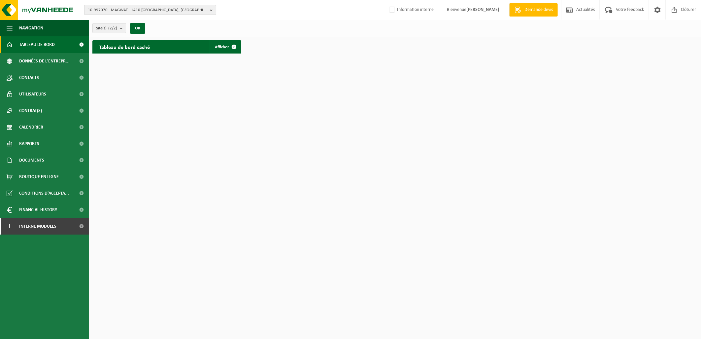
click at [101, 10] on span "10-997070 - MAGWAT - 1410 [GEOGRAPHIC_DATA], [GEOGRAPHIC_DATA] 281" at bounding box center [147, 10] width 119 height 10
type input "10-747453"
click at [128, 34] on strong "10-747453 - SCOMMEA PATERNOSTER FERME DE LA CAHOTTE - [STREET_ADDRESS]" at bounding box center [143, 33] width 111 height 10
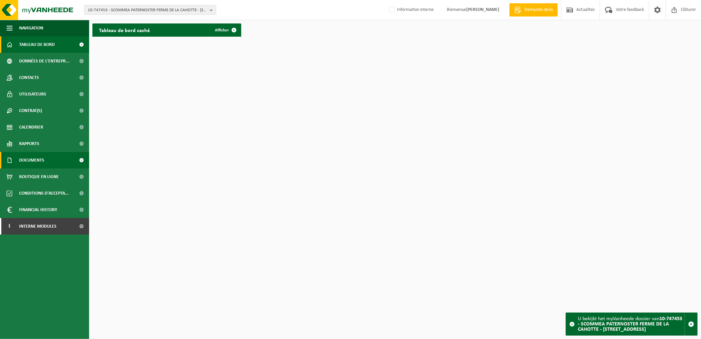
click at [38, 156] on span "Documents" at bounding box center [31, 160] width 25 height 17
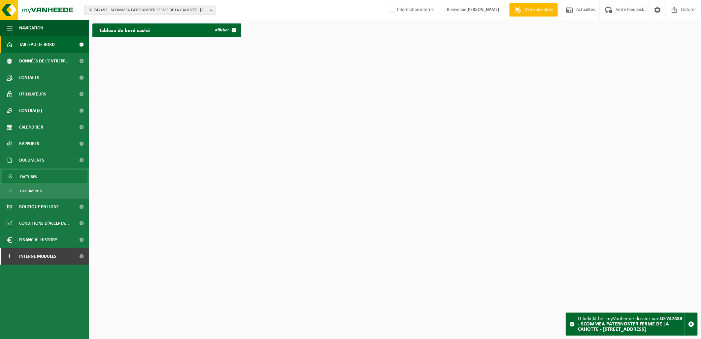
click at [38, 175] on link "Factures" at bounding box center [45, 176] width 86 height 13
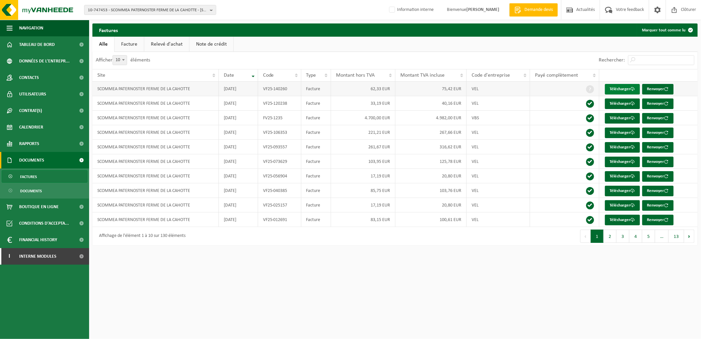
click at [609, 87] on link "Télécharger" at bounding box center [622, 89] width 35 height 11
click at [112, 11] on span "10-747453 - SCOMMEA PATERNOSTER FERME DE LA CAHOTTE - 7040 QUÉVY-LE-PETIT, RUE …" at bounding box center [147, 10] width 119 height 10
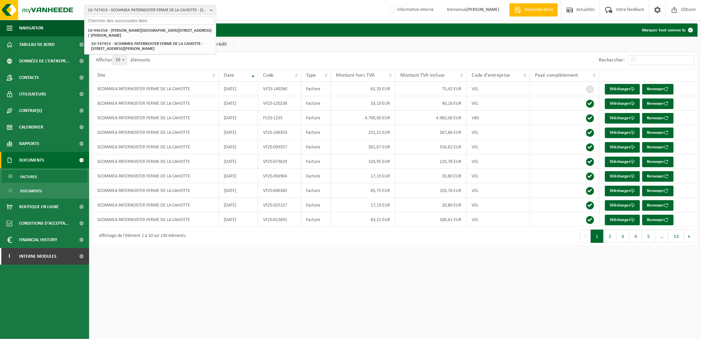
click at [112, 19] on input "text" at bounding box center [150, 21] width 129 height 8
paste input "10-819801"
type input "10-819801"
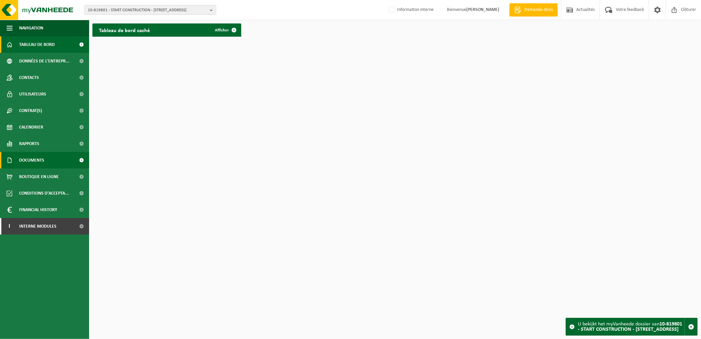
click at [32, 159] on span "Documents" at bounding box center [31, 160] width 25 height 17
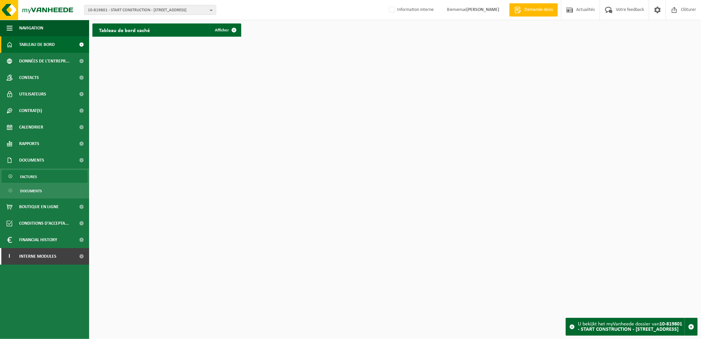
click at [28, 174] on span "Factures" at bounding box center [28, 176] width 17 height 13
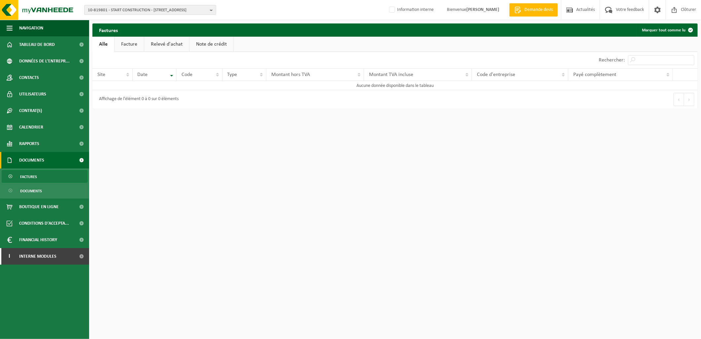
click at [139, 45] on link "Facture" at bounding box center [129, 44] width 29 height 15
click at [164, 43] on link "Relevé d'achat" at bounding box center [167, 44] width 45 height 15
click at [190, 40] on link "Note de crédit" at bounding box center [212, 44] width 44 height 15
click at [603, 170] on html "10-819801 - START CONSTRUCTION - [STREET_ADDRESS] bte202 10-819801 - START CONS…" at bounding box center [350, 169] width 701 height 339
click at [692, 220] on html "10-819801 - START CONSTRUCTION - [STREET_ADDRESS] bte202 10-819801 - START CONS…" at bounding box center [350, 169] width 701 height 339
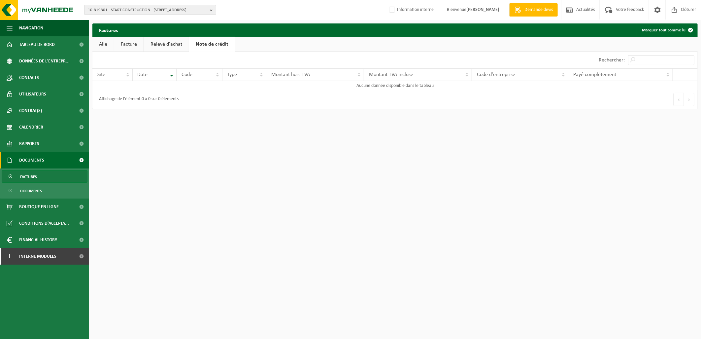
click at [636, 207] on html "10-819801 - START CONSTRUCTION - [STREET_ADDRESS] bte202 10-819801 - START CONS…" at bounding box center [350, 169] width 701 height 339
